Goal: Go to known website: Access a specific website the user already knows

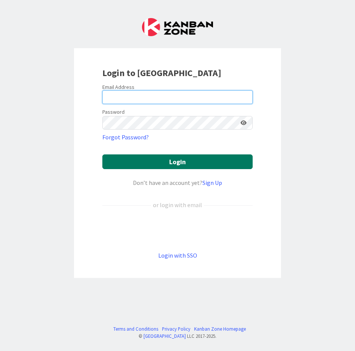
type input "[EMAIL_ADDRESS][DOMAIN_NAME]"
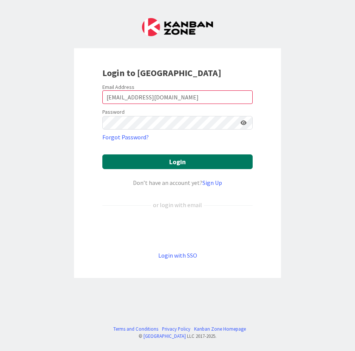
click at [160, 162] on button "Login" at bounding box center [177, 162] width 150 height 15
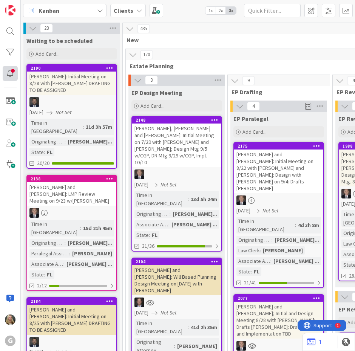
click at [9, 77] on div at bounding box center [10, 73] width 15 height 15
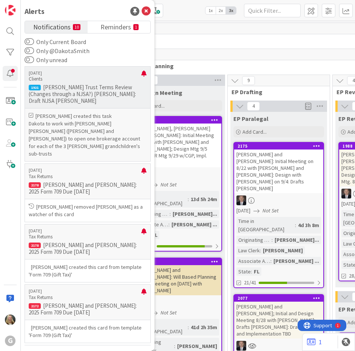
click at [92, 134] on p "Dakota to work with [PERSON_NAME] [PERSON_NAME] ([PERSON_NAME] and [PERSON_NAME…" at bounding box center [88, 139] width 118 height 38
